Goal: Complete application form

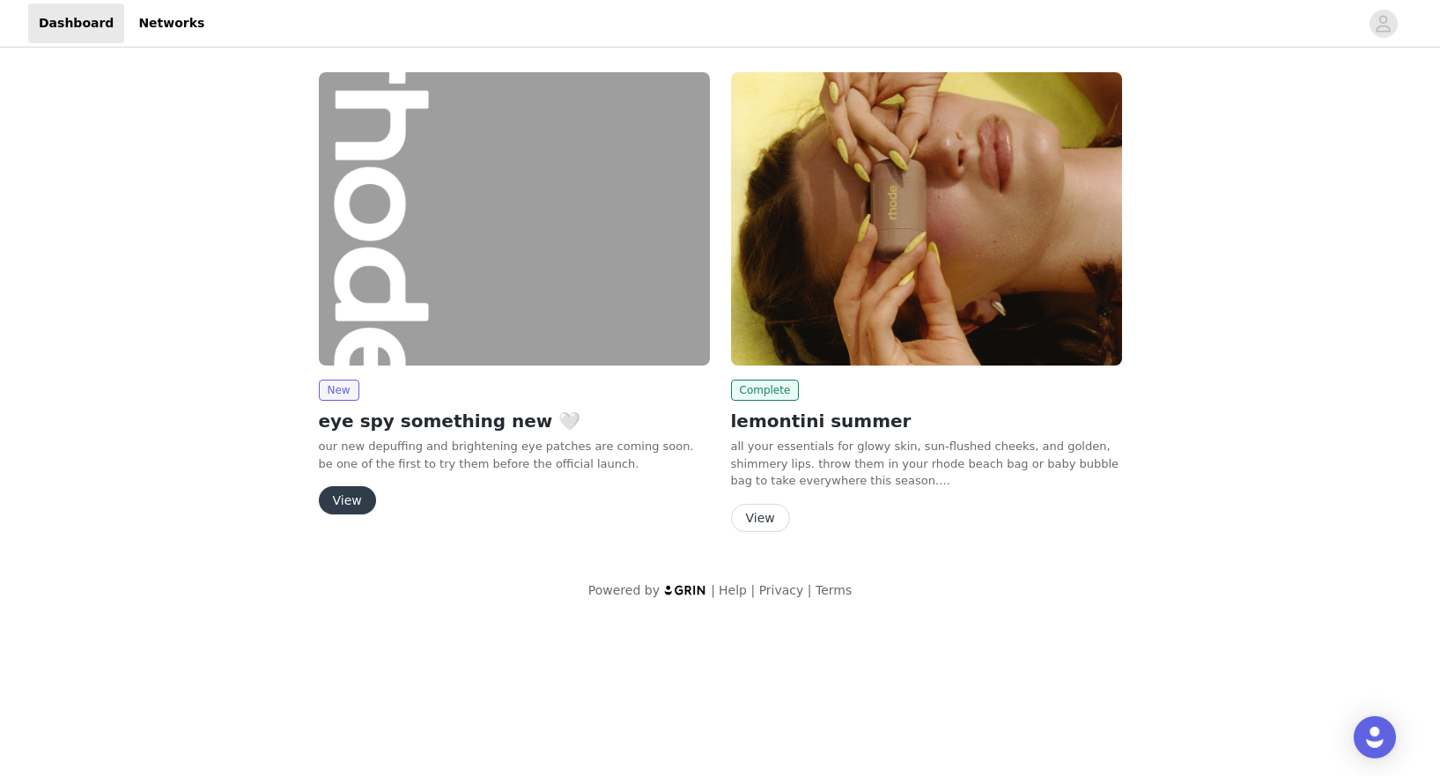
click at [351, 502] on button "View" at bounding box center [347, 500] width 57 height 28
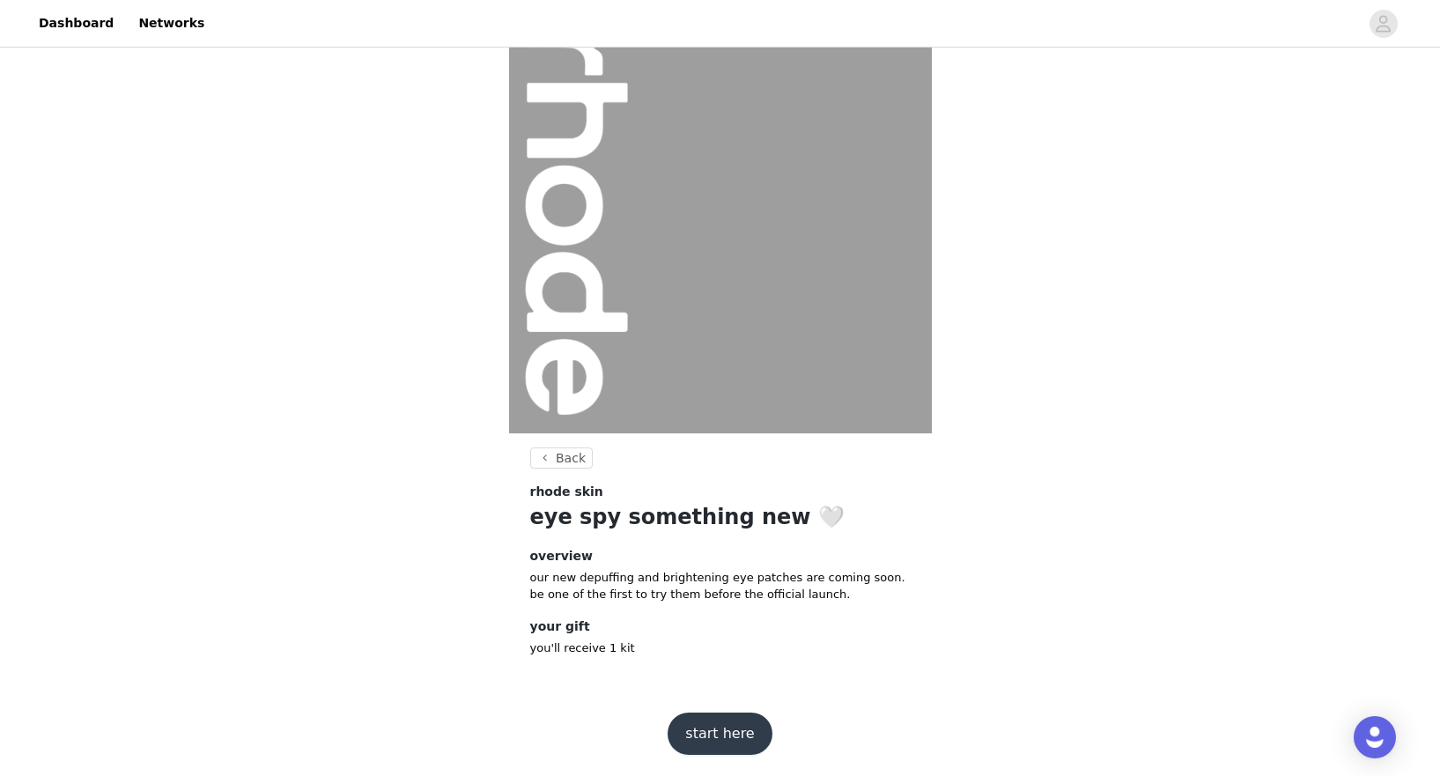
scroll to position [41, 0]
click at [724, 725] on button "start here" at bounding box center [720, 734] width 104 height 42
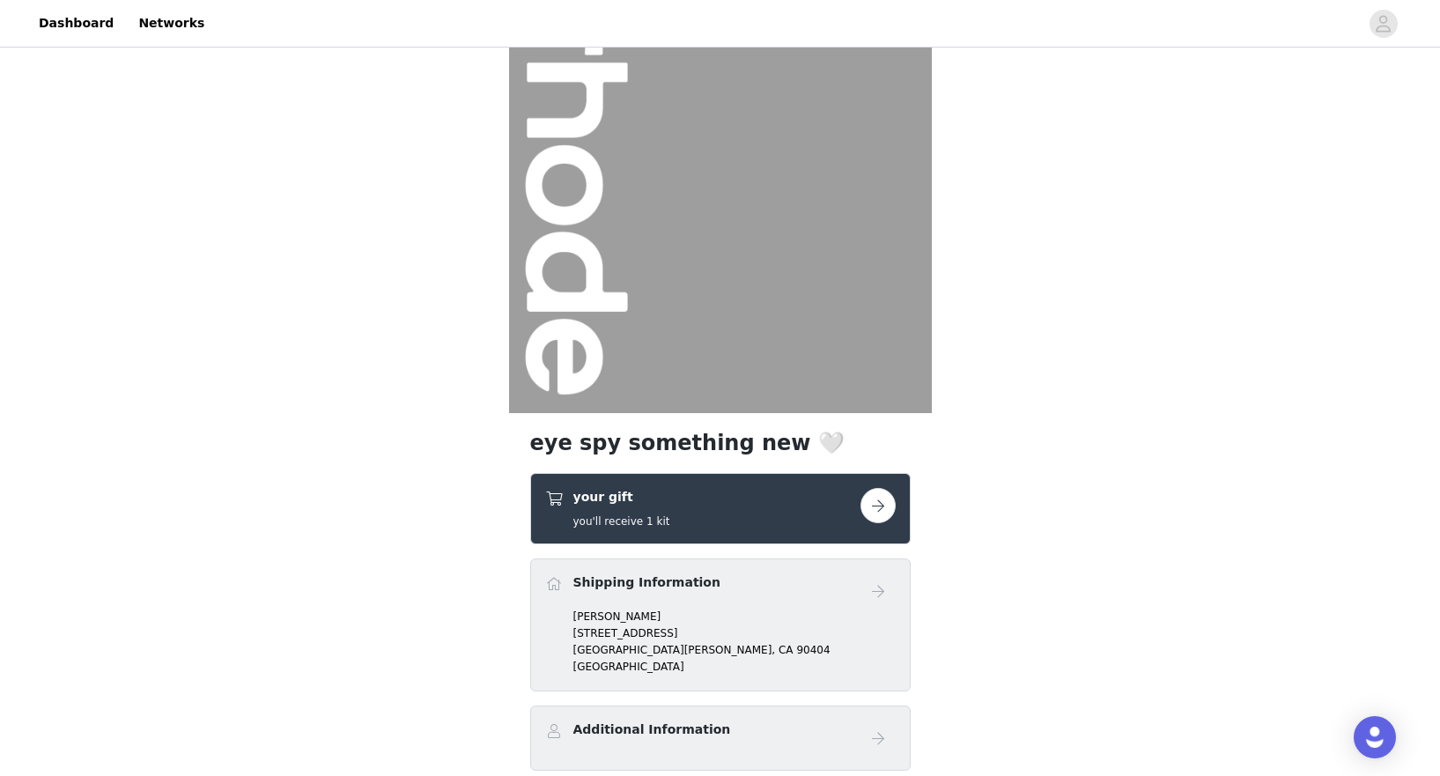
scroll to position [121, 0]
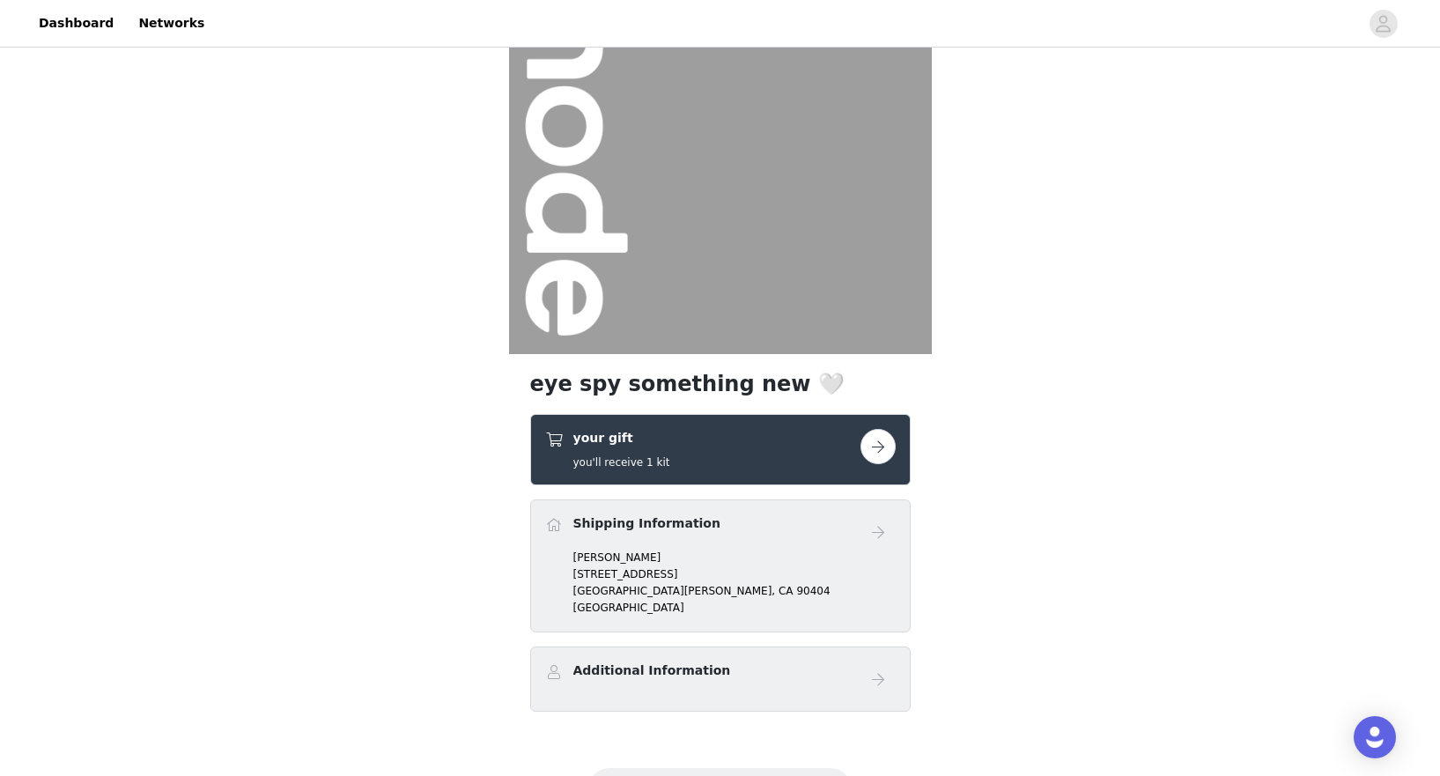
click at [871, 457] on button "button" at bounding box center [878, 446] width 35 height 35
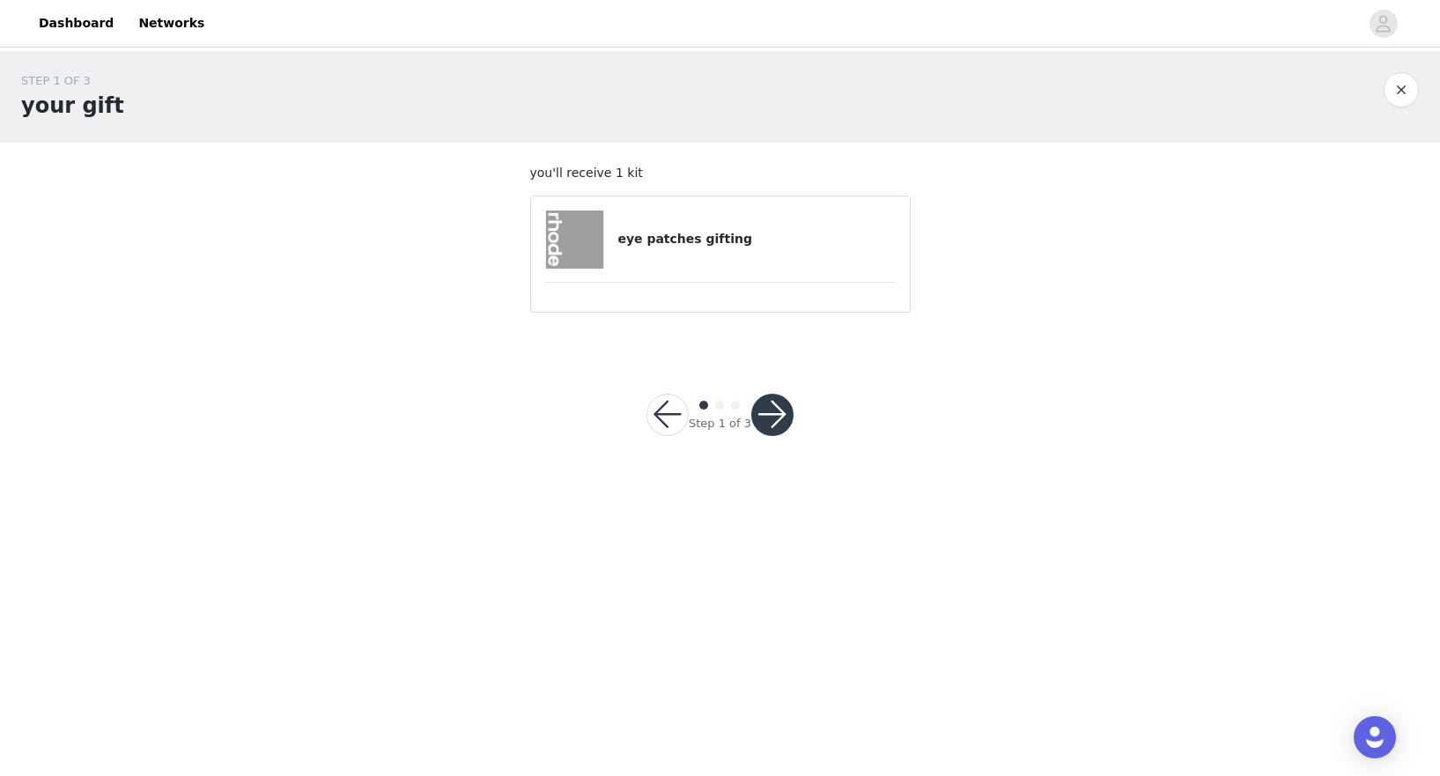
click at [761, 268] on article "eye patches gifting" at bounding box center [720, 254] width 381 height 117
click at [773, 403] on button "button" at bounding box center [772, 415] width 42 height 42
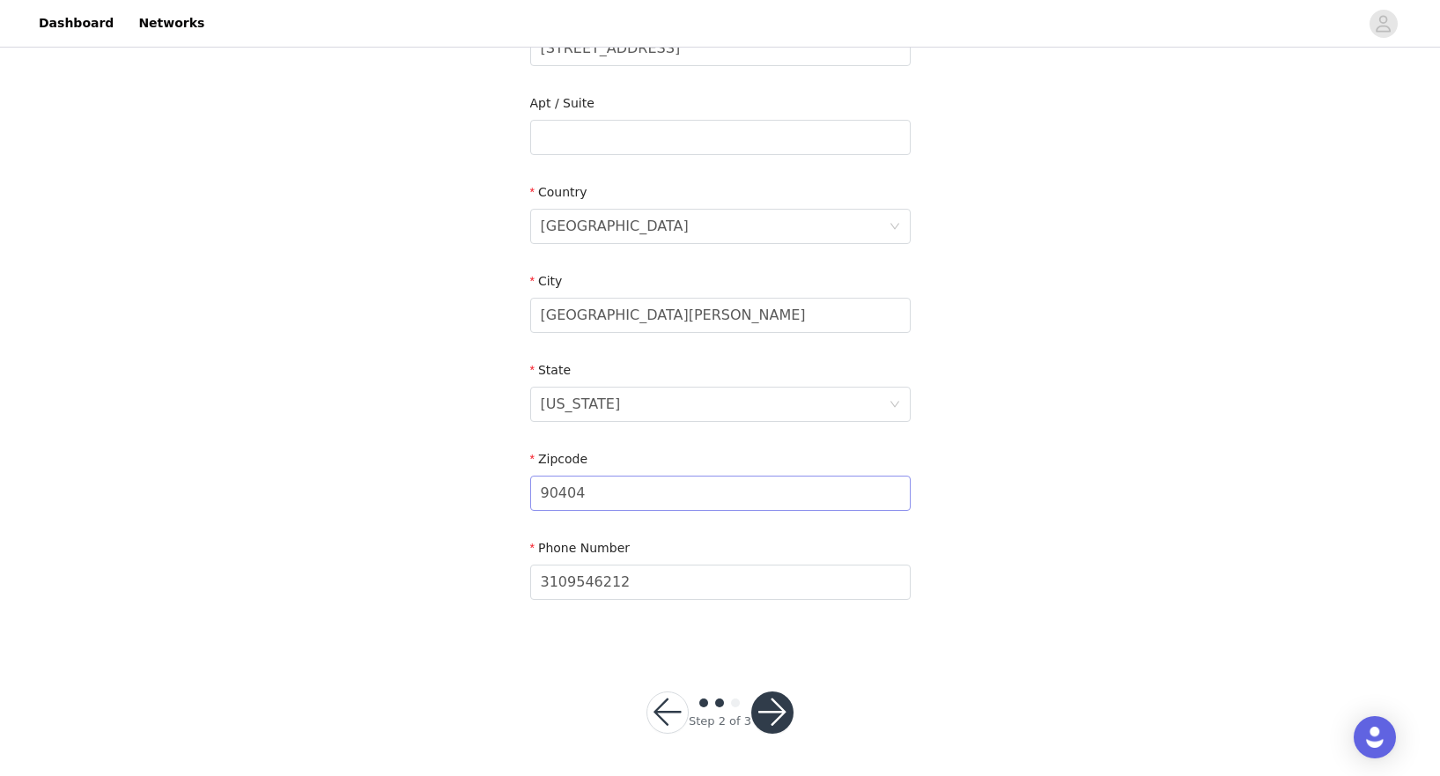
scroll to position [425, 0]
click at [781, 718] on button "button" at bounding box center [772, 713] width 42 height 42
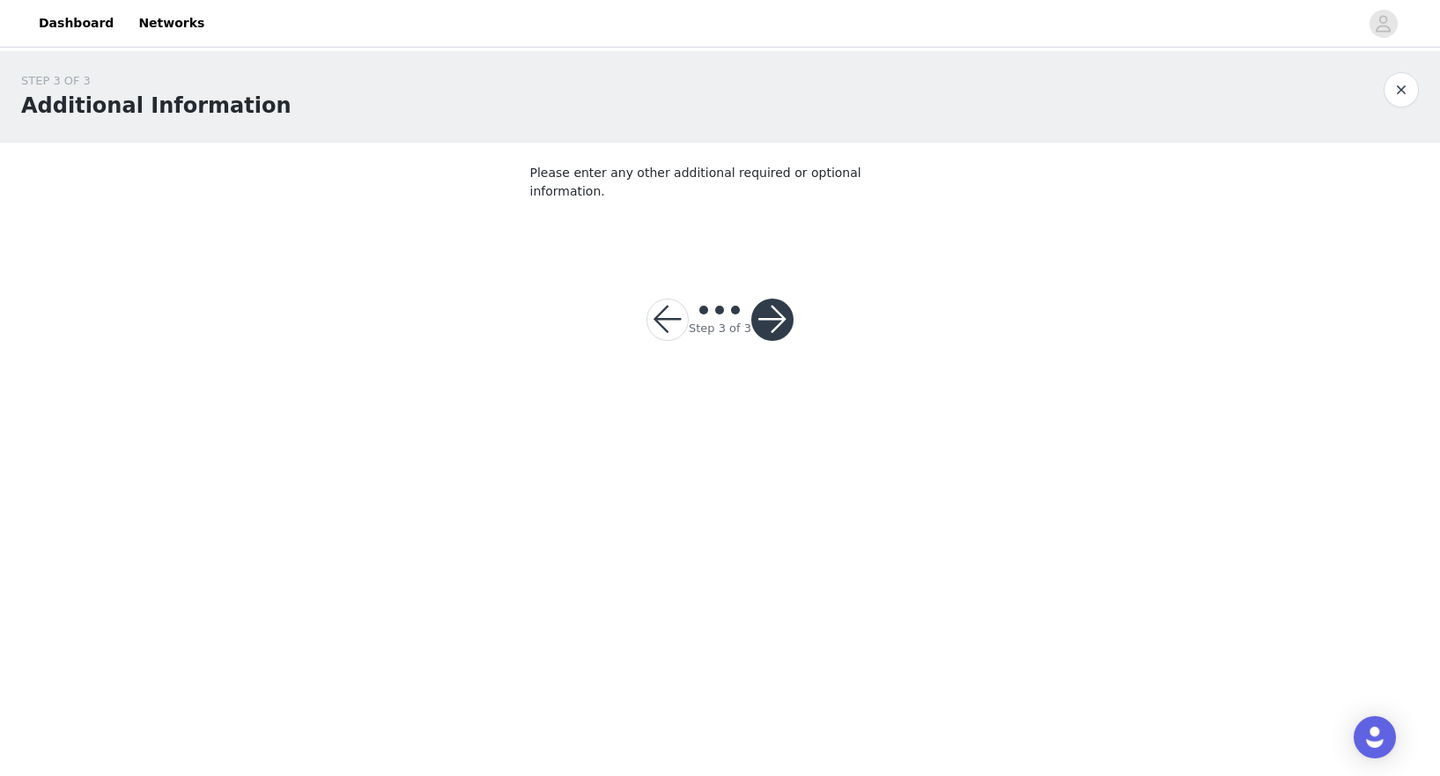
click at [780, 299] on button "button" at bounding box center [772, 320] width 42 height 42
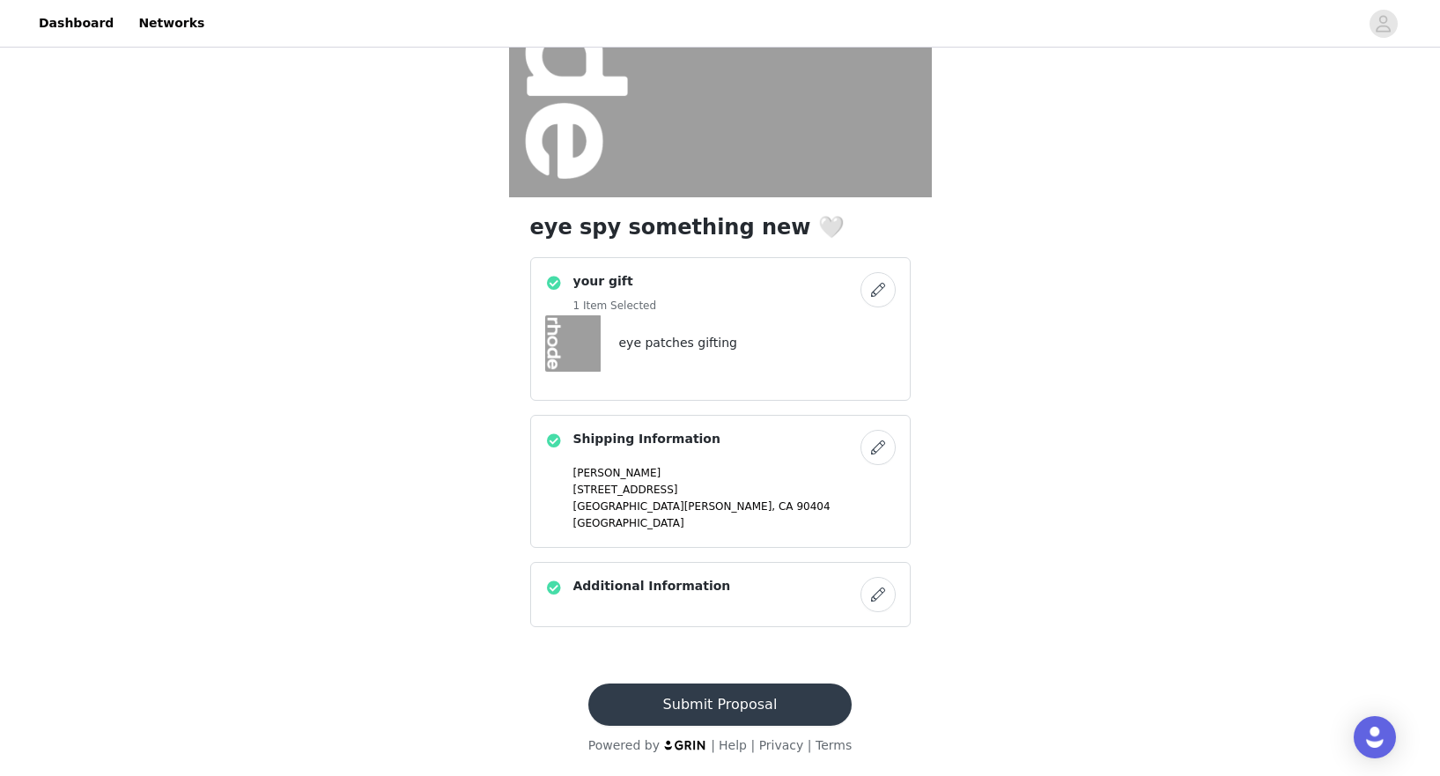
scroll to position [277, 0]
click at [892, 602] on button "button" at bounding box center [878, 594] width 35 height 35
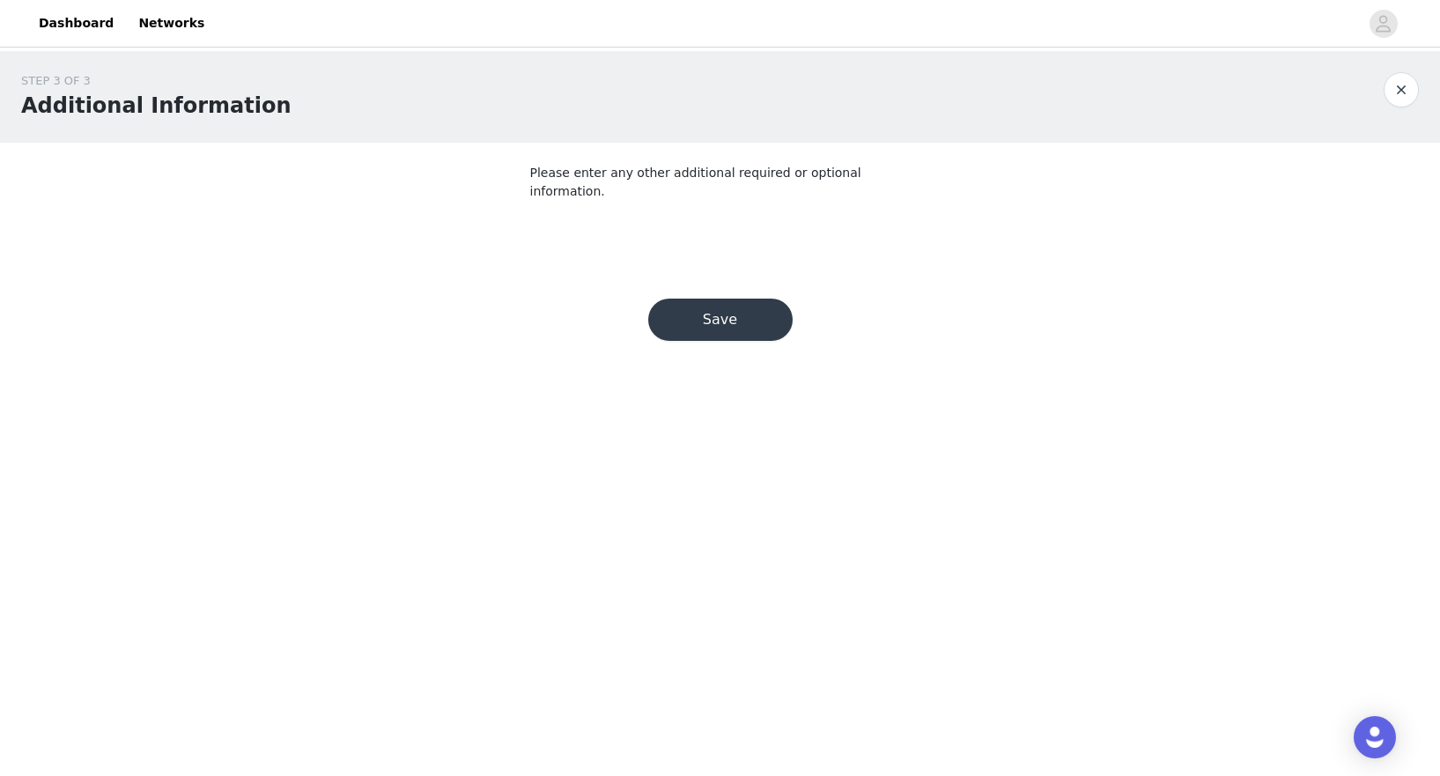
click at [697, 310] on button "Save" at bounding box center [720, 320] width 144 height 42
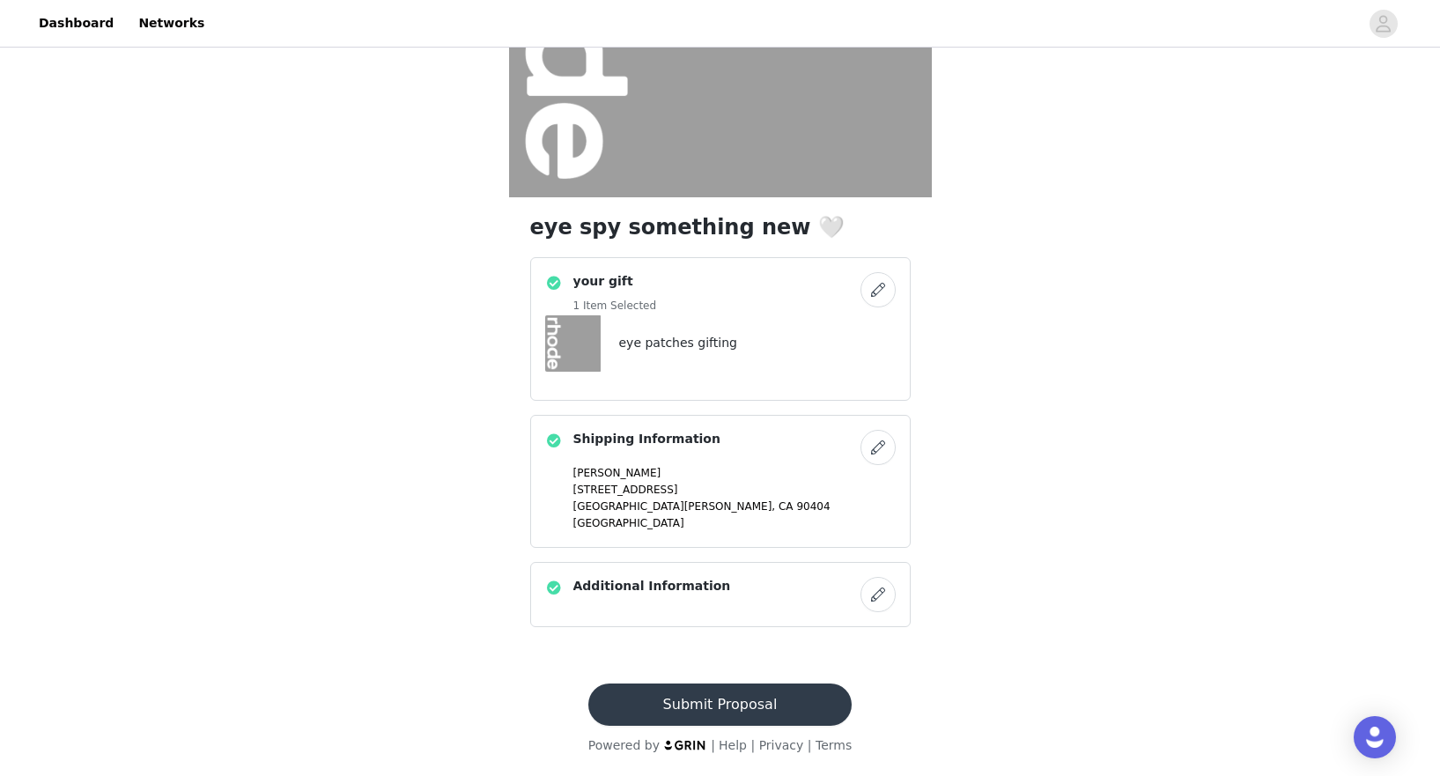
scroll to position [277, 0]
click at [704, 702] on button "Submit Proposal" at bounding box center [719, 704] width 263 height 42
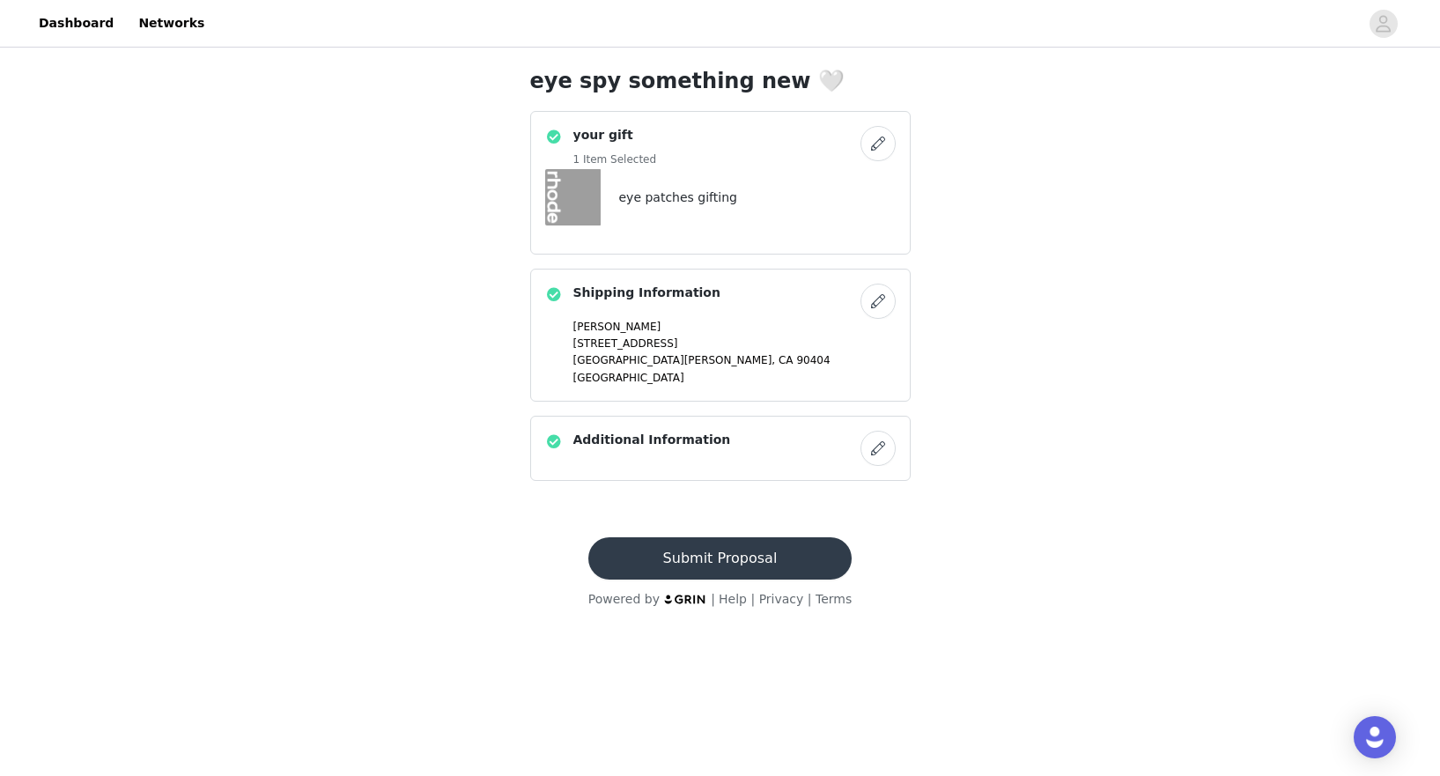
scroll to position [0, 0]
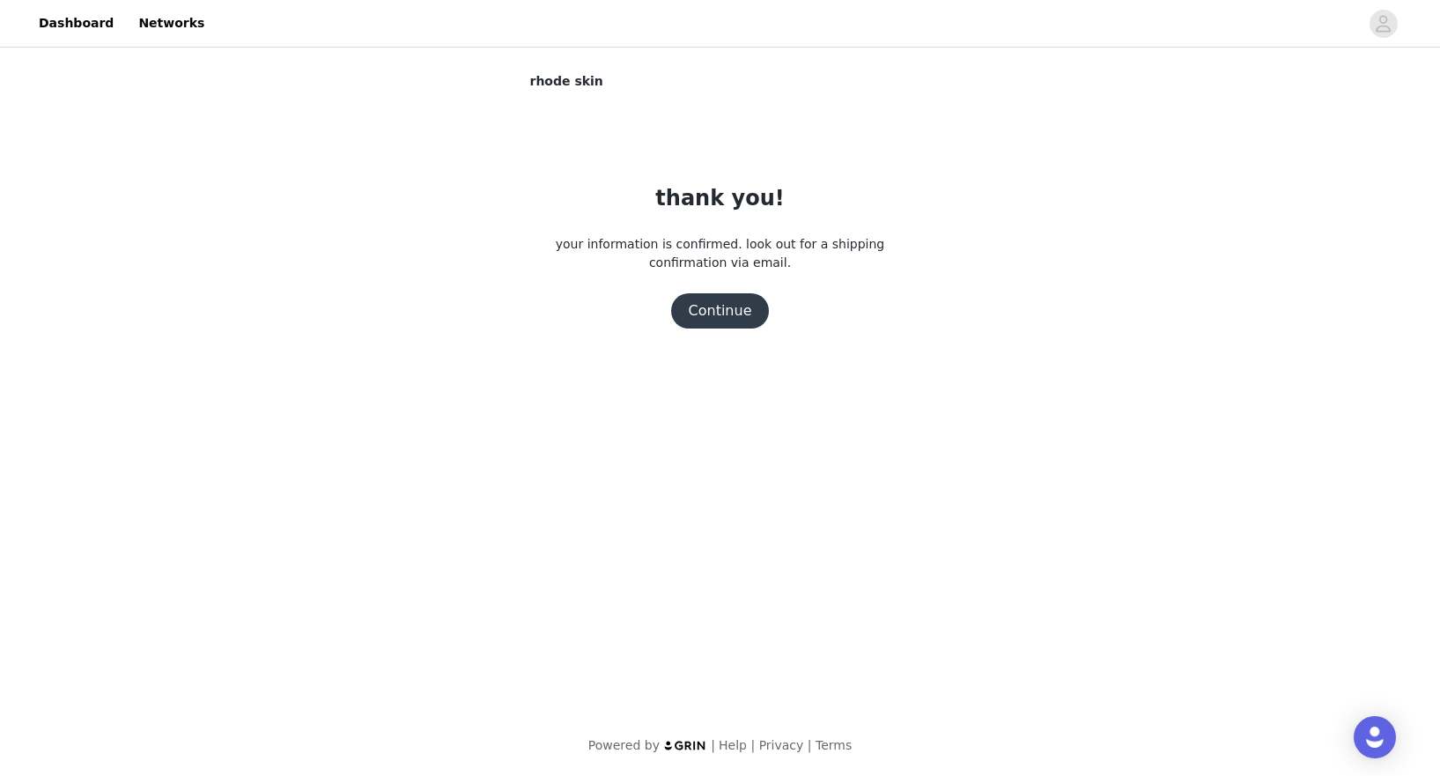
click at [711, 315] on button "Continue" at bounding box center [720, 310] width 99 height 35
